Goal: Task Accomplishment & Management: Manage account settings

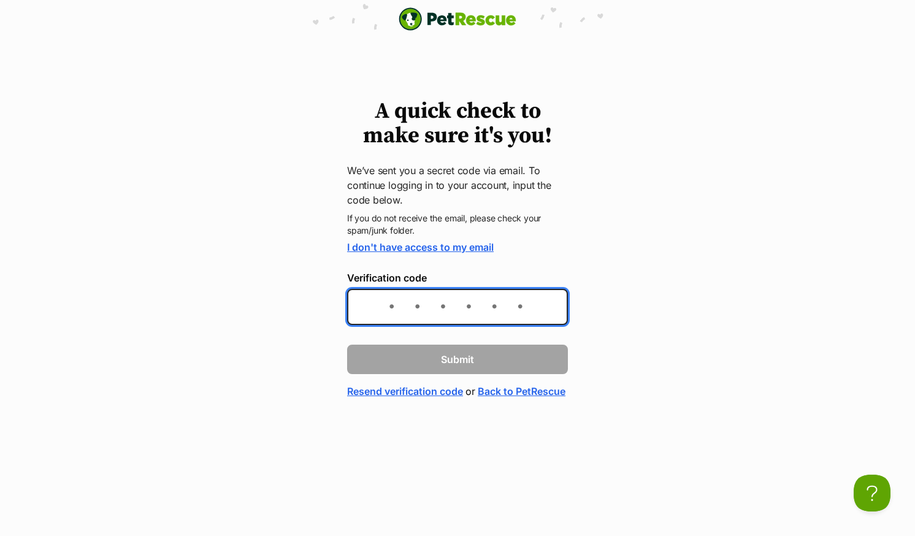
click at [378, 309] on input "Verification code" at bounding box center [457, 307] width 221 height 36
paste input "9ecaf5"
type input "9ecaf5"
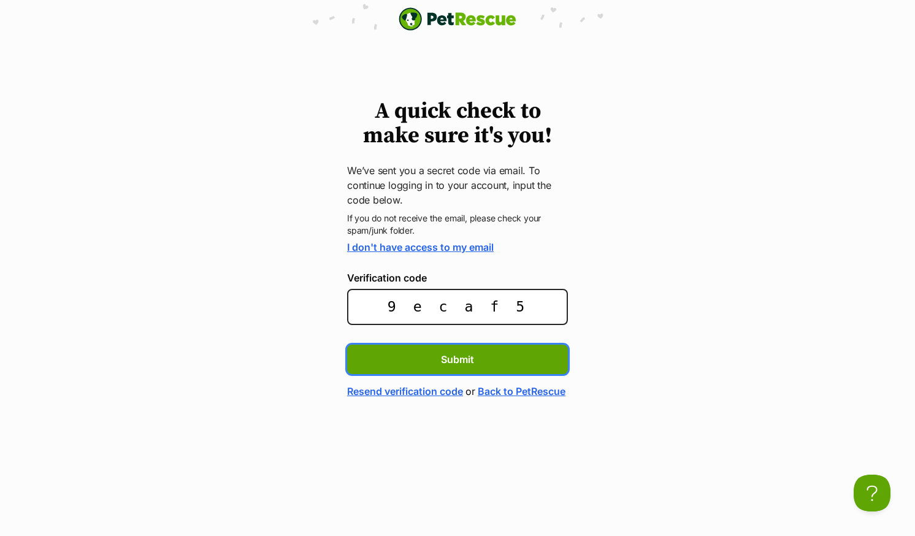
click at [347, 345] on button "Submit" at bounding box center [457, 359] width 221 height 29
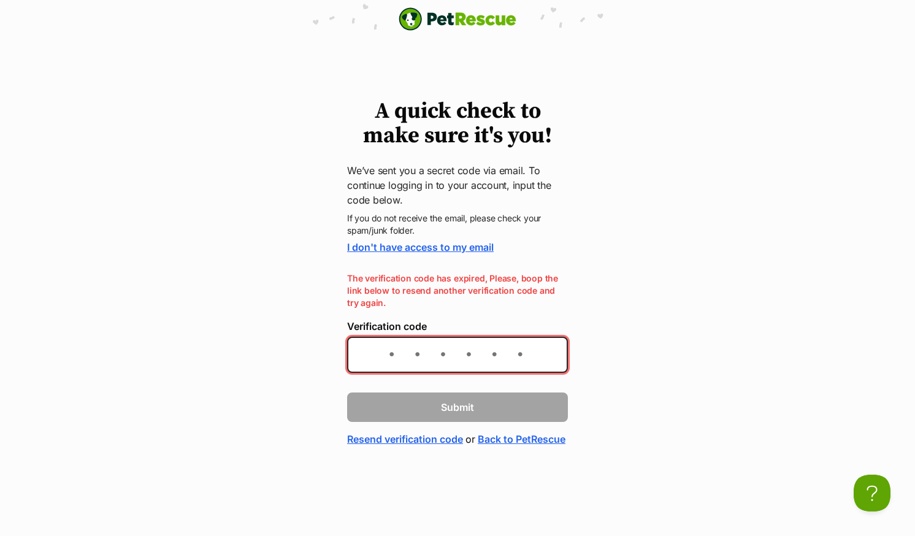
click at [715, 414] on div "A quick check to make sure it's you! We’ve sent you a secret code via email. To…" at bounding box center [457, 272] width 915 height 347
click at [453, 435] on link "Resend verification code" at bounding box center [405, 439] width 116 height 15
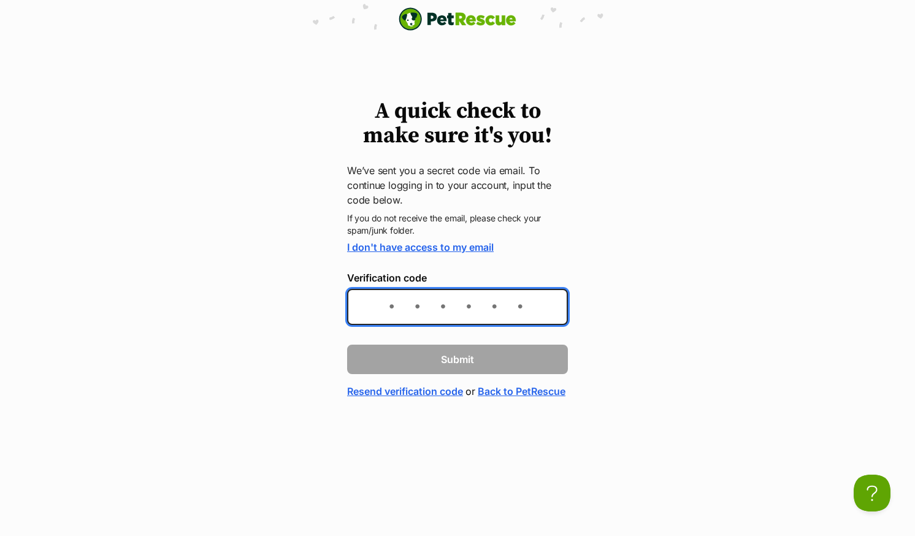
click at [379, 314] on input "Verification code" at bounding box center [457, 307] width 221 height 36
paste input "ae0147"
type input "ae0147"
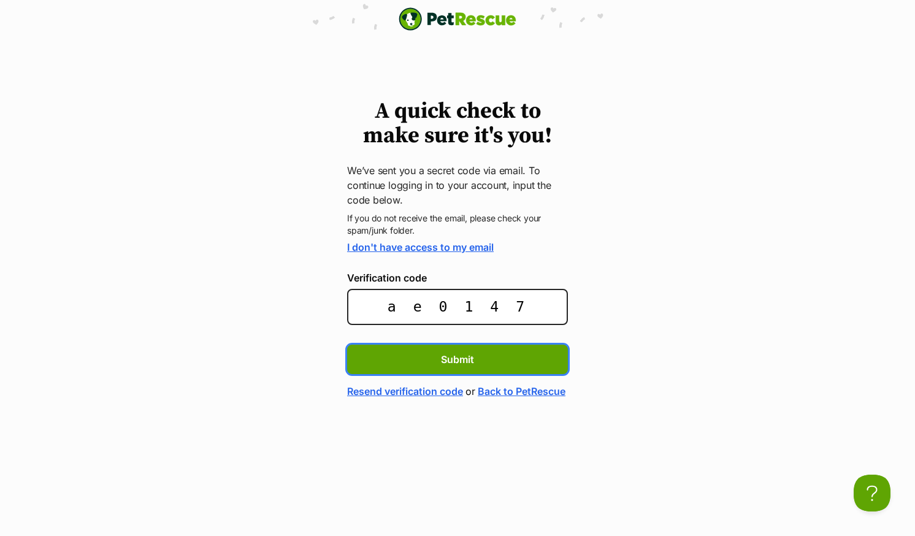
click at [347, 345] on button "Submit" at bounding box center [457, 359] width 221 height 29
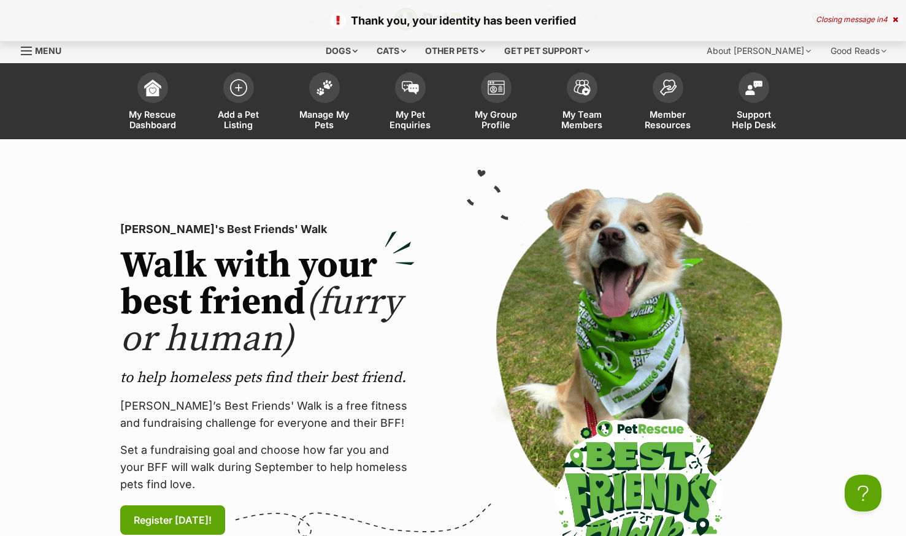
click at [412, 122] on span "My Pet Enquiries" at bounding box center [410, 119] width 55 height 21
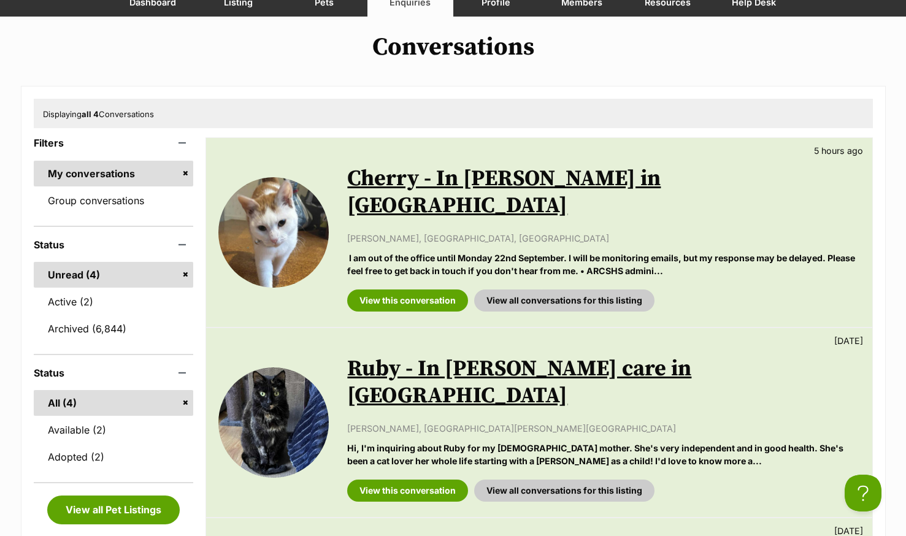
scroll to position [184, 0]
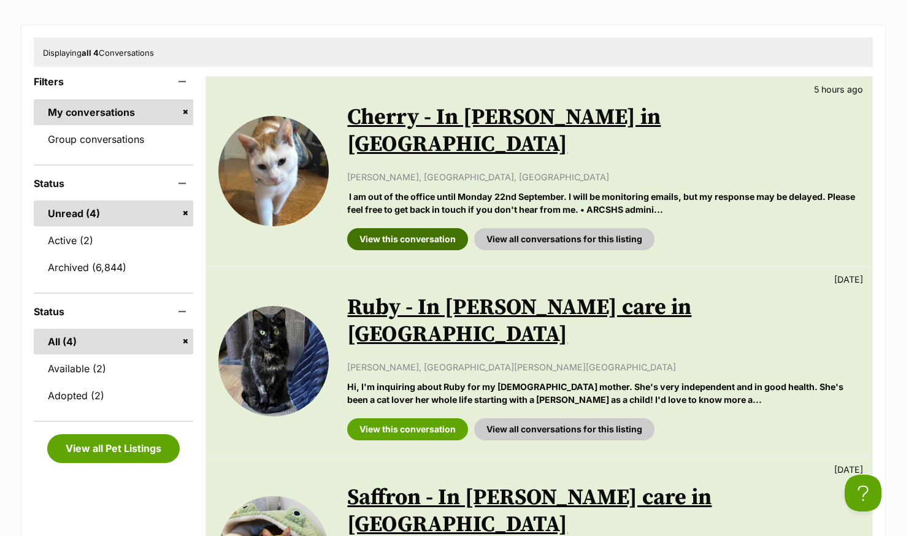
click at [391, 228] on link "View this conversation" at bounding box center [407, 239] width 121 height 22
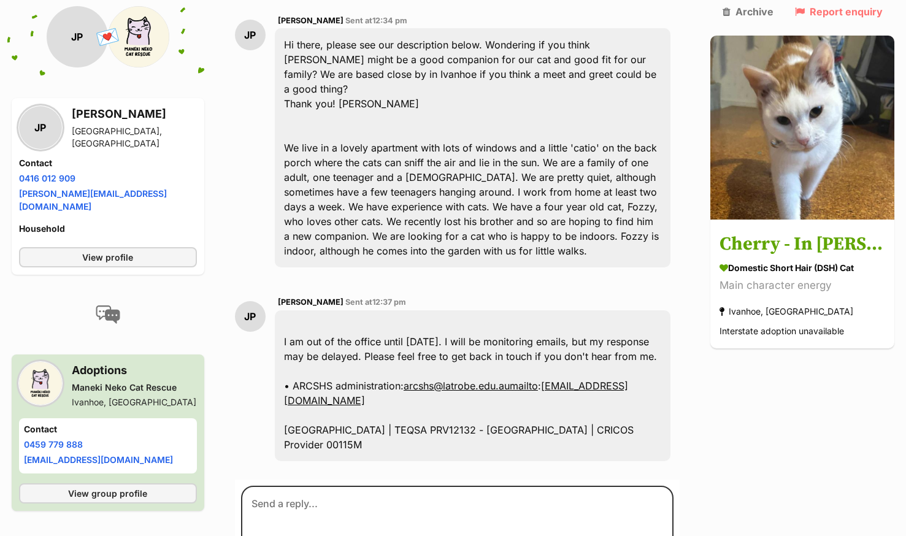
scroll to position [275, 0]
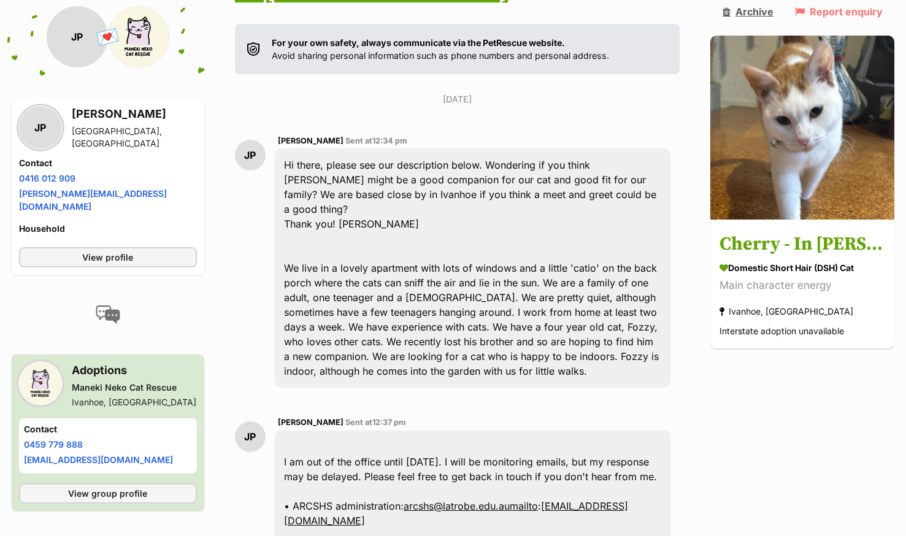
click at [756, 7] on link "Archive" at bounding box center [748, 11] width 51 height 11
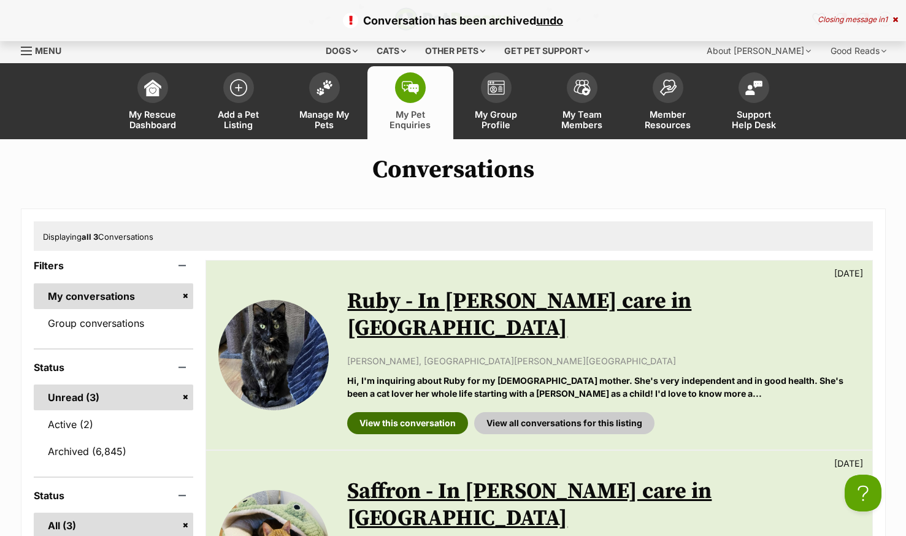
click at [407, 412] on link "View this conversation" at bounding box center [407, 423] width 121 height 22
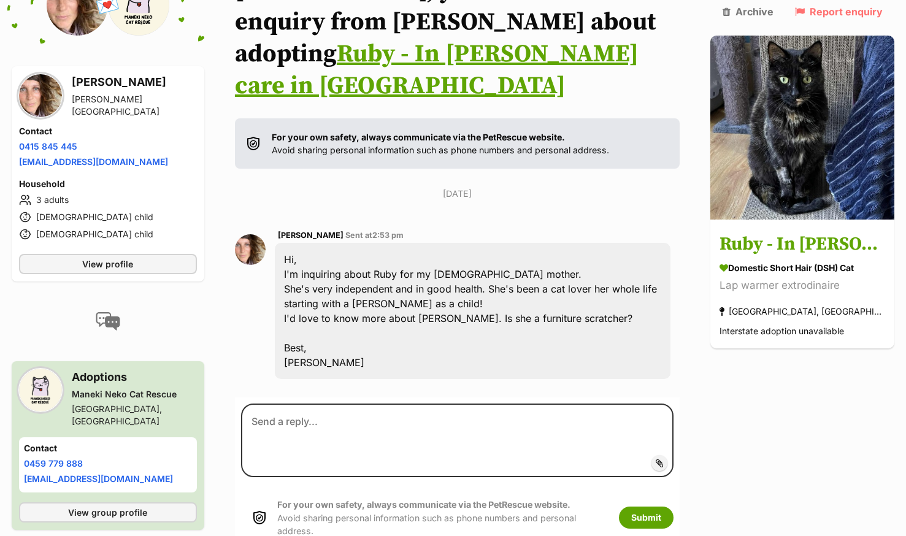
scroll to position [185, 0]
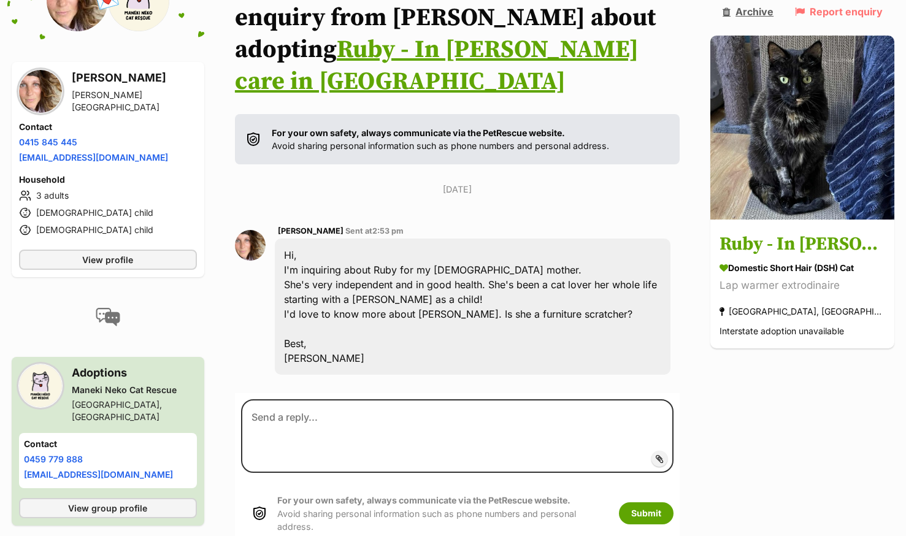
click at [734, 9] on link "Archive" at bounding box center [748, 11] width 51 height 11
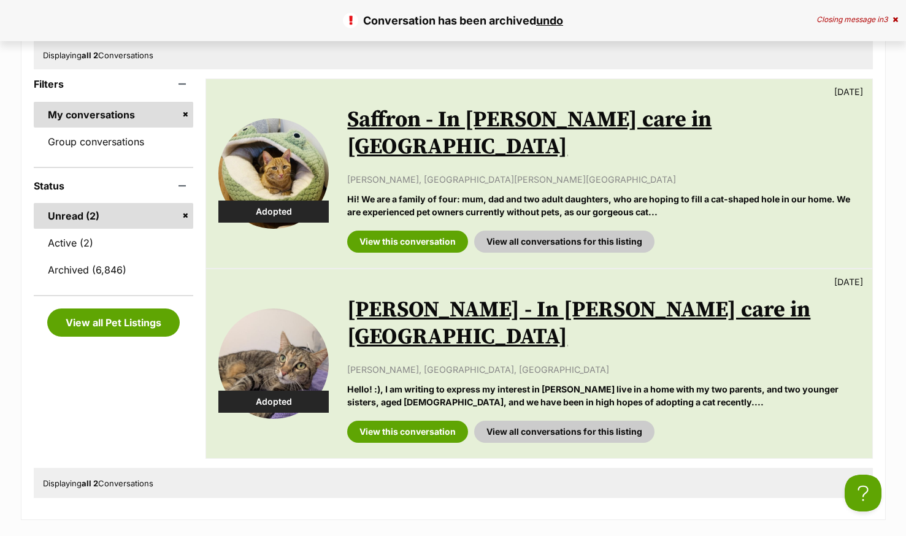
scroll to position [184, 0]
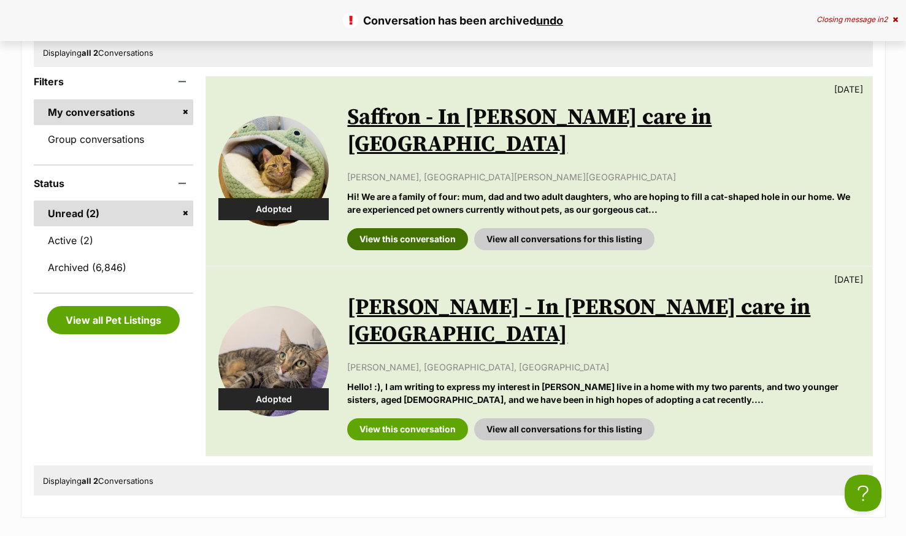
click at [398, 228] on link "View this conversation" at bounding box center [407, 239] width 121 height 22
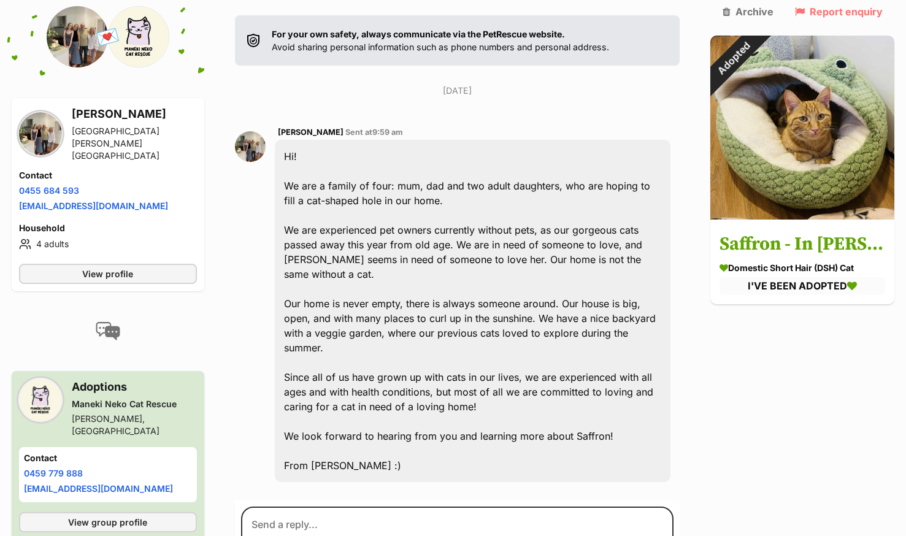
scroll to position [288, 0]
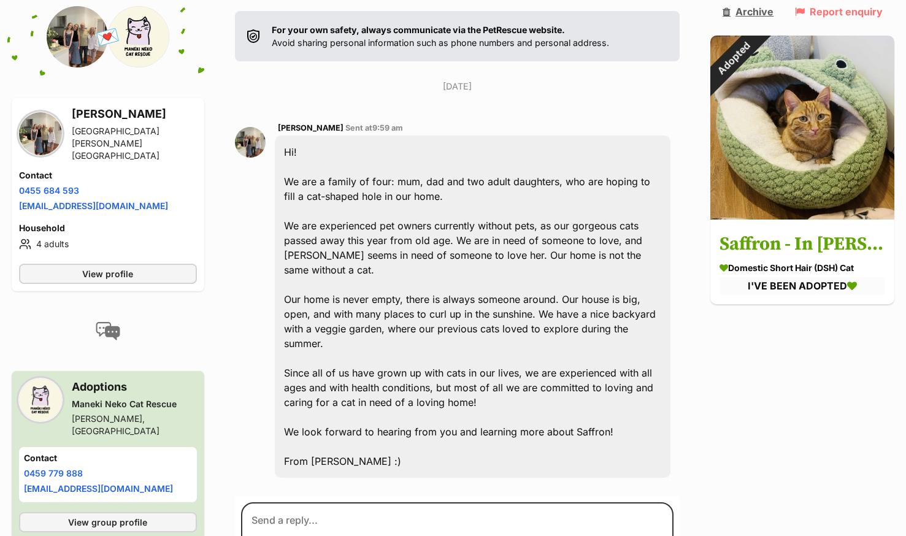
click at [745, 10] on link "Archive" at bounding box center [748, 11] width 51 height 11
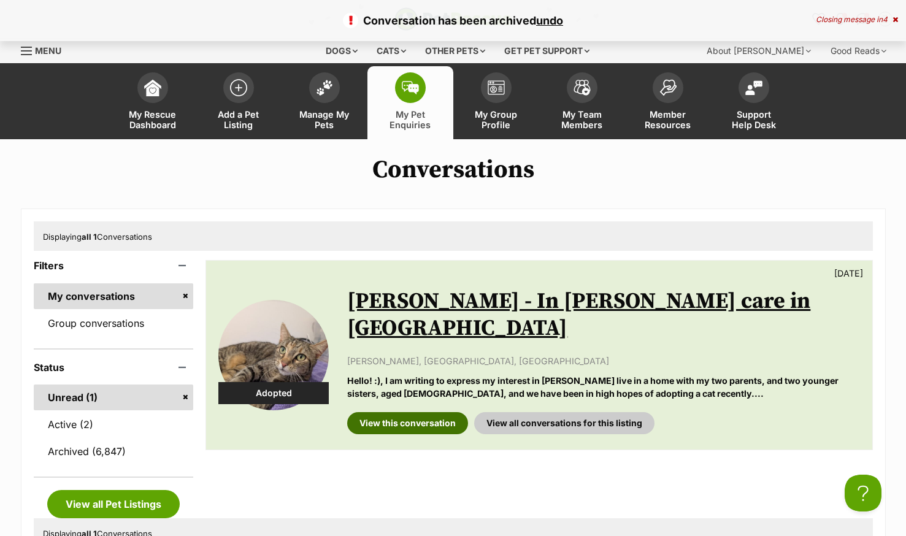
click at [382, 412] on link "View this conversation" at bounding box center [407, 423] width 121 height 22
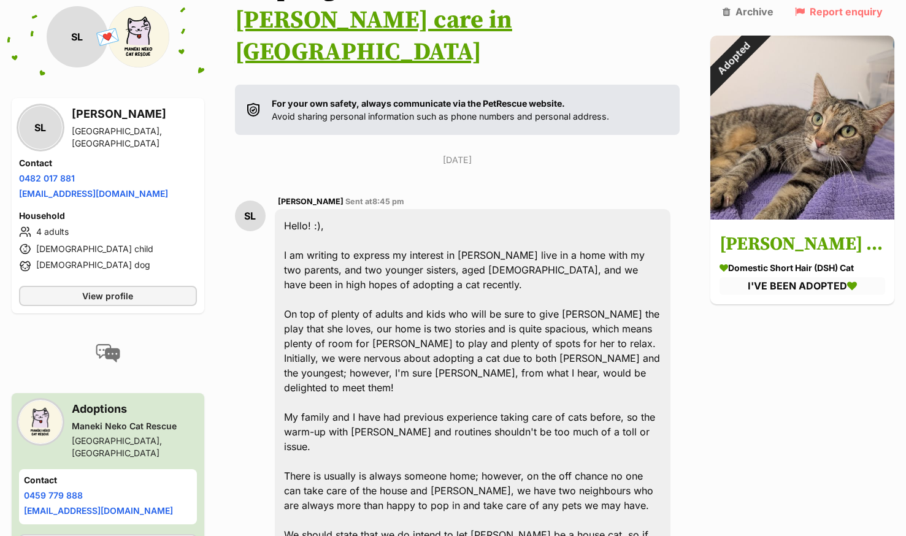
scroll to position [302, 0]
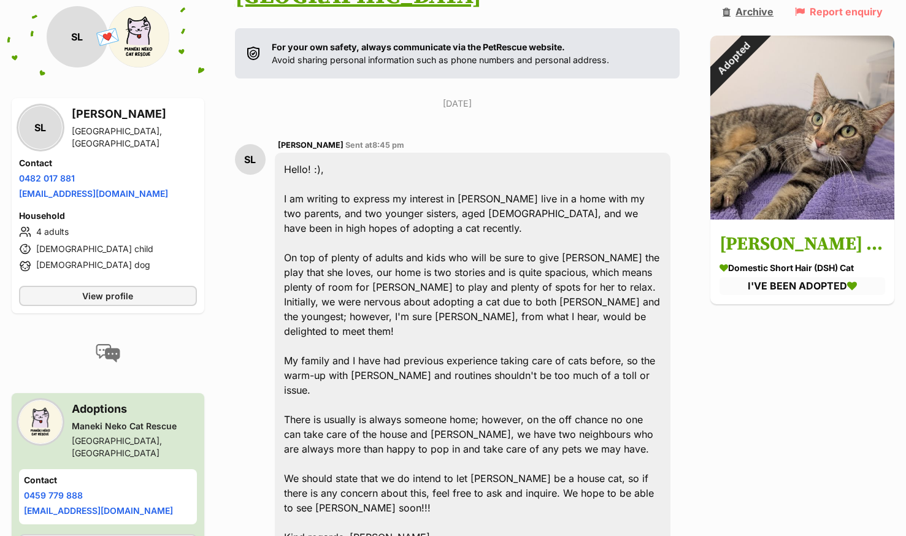
click at [752, 10] on link "Archive" at bounding box center [748, 11] width 51 height 11
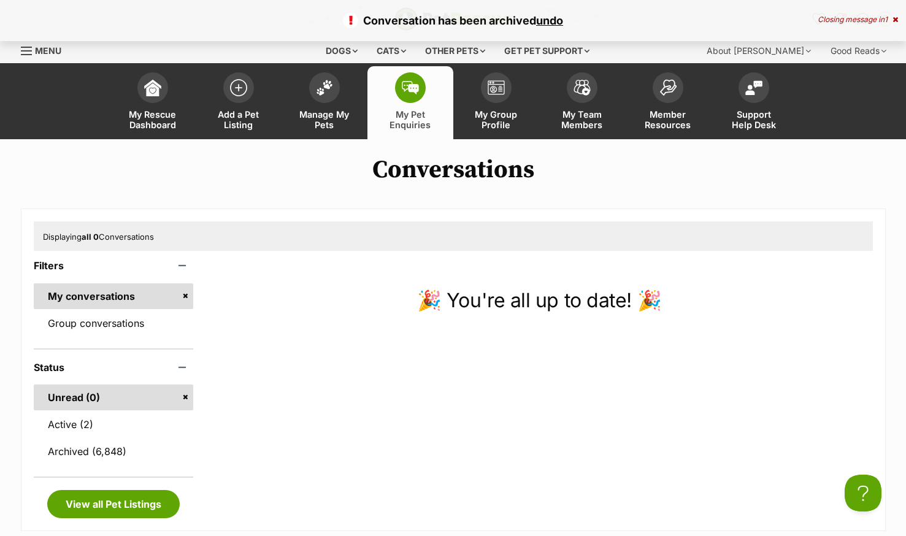
click at [310, 107] on link "Manage My Pets" at bounding box center [325, 102] width 86 height 73
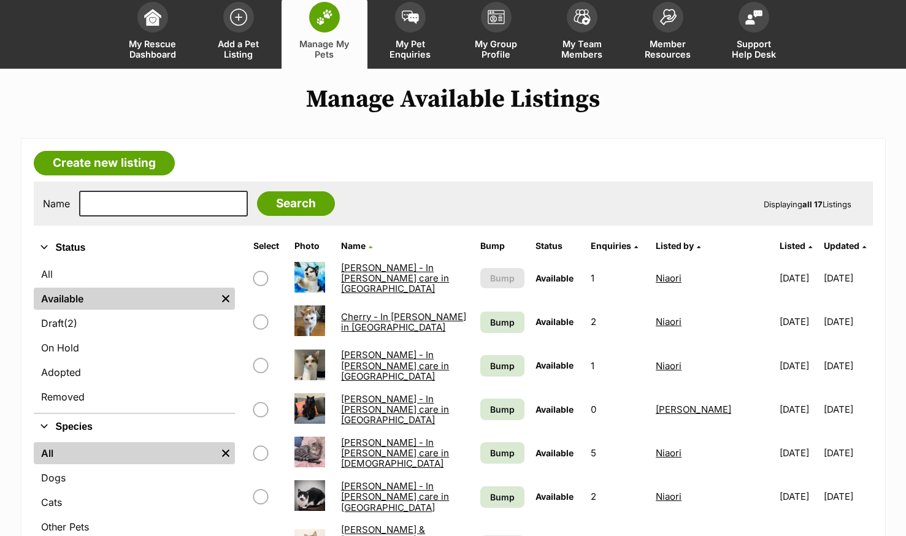
scroll to position [61, 0]
